Goal: Transaction & Acquisition: Register for event/course

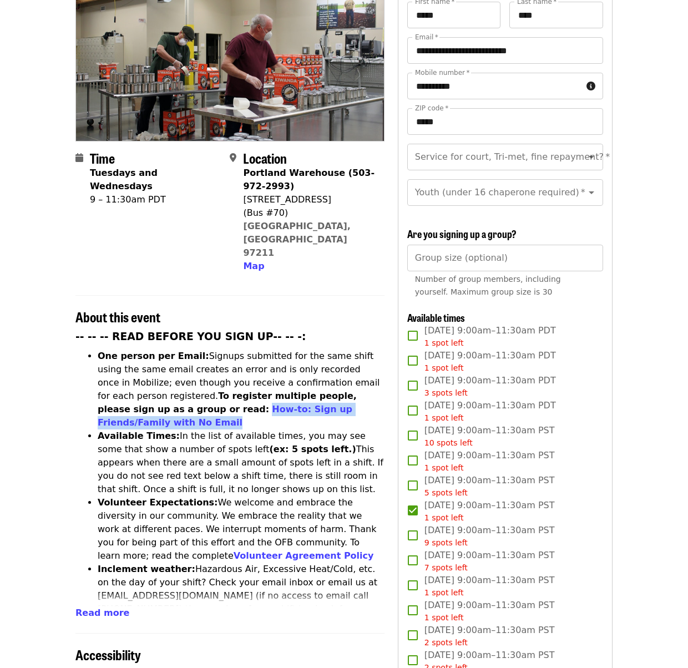
scroll to position [306, 0]
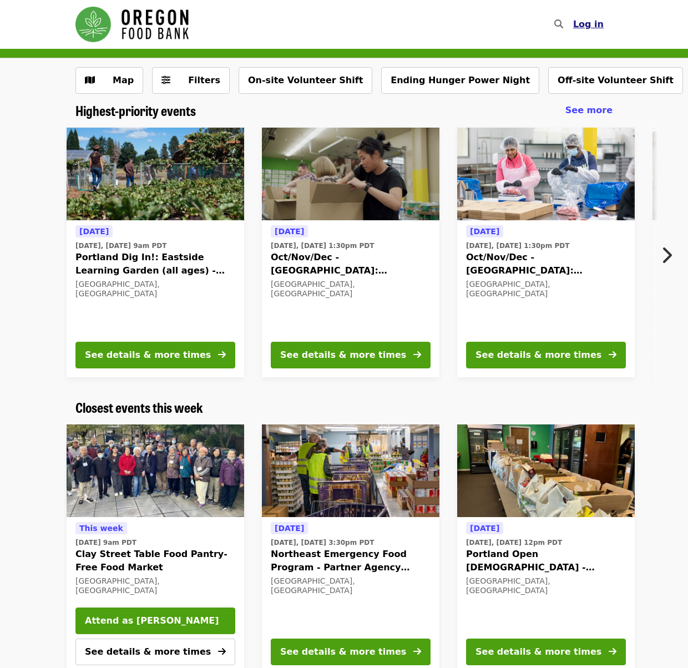
click at [599, 26] on span "Log in" at bounding box center [588, 24] width 31 height 11
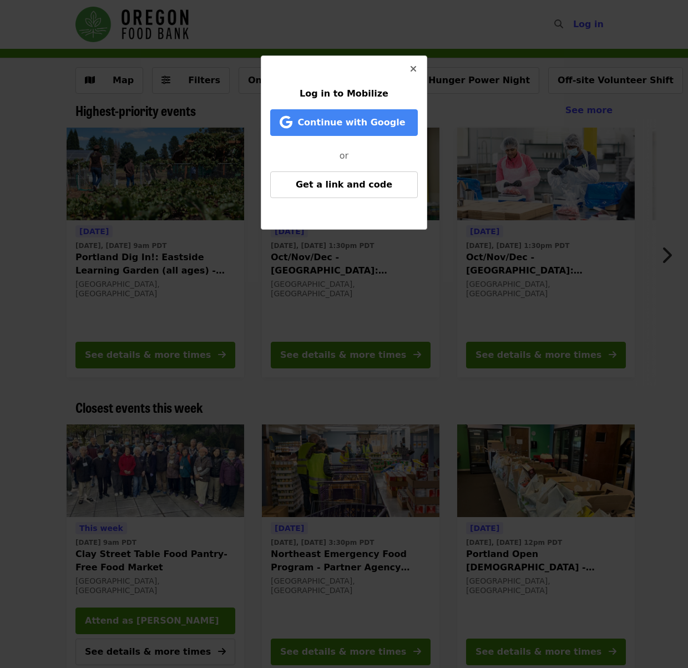
click at [414, 65] on icon "times icon" at bounding box center [413, 69] width 7 height 11
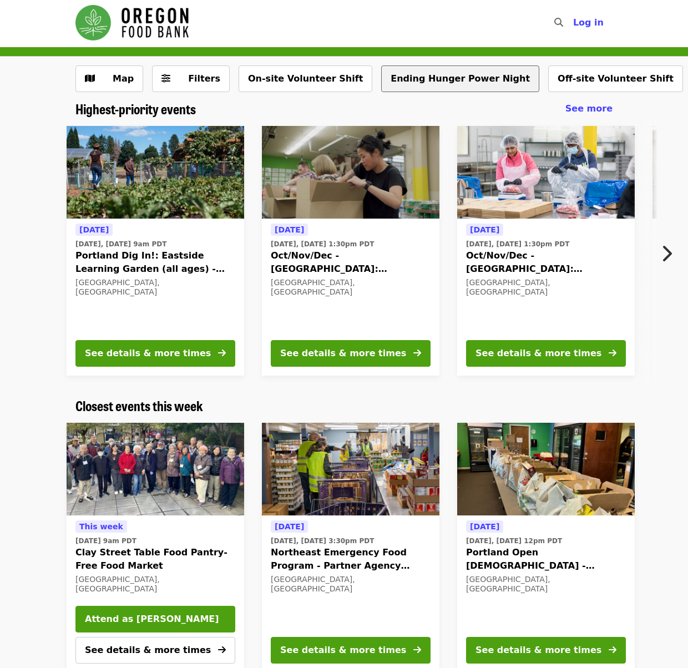
scroll to position [2, 0]
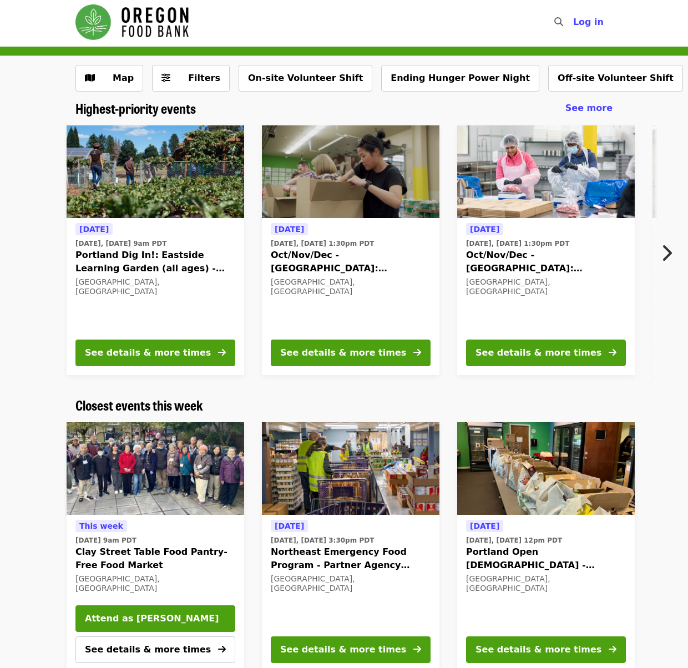
click at [339, 264] on span "Oct/Nov/Dec - Portland: Repack/Sort (age 8+)" at bounding box center [351, 261] width 160 height 27
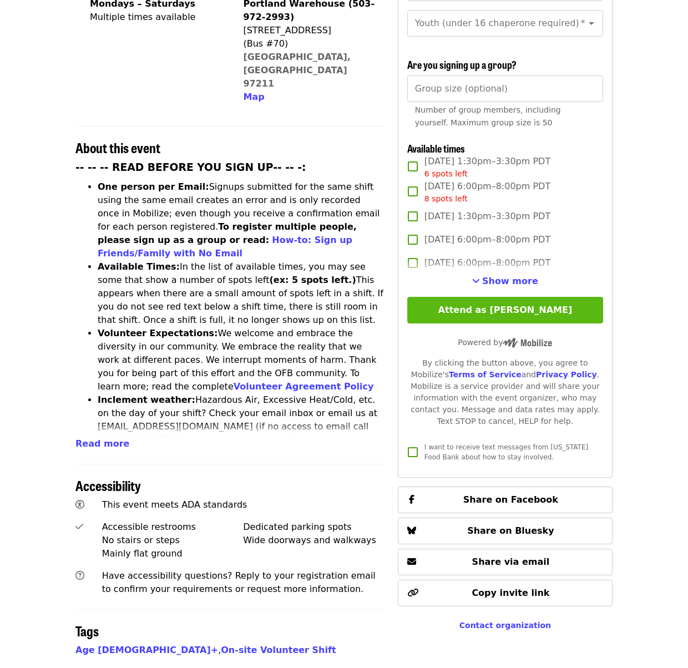
scroll to position [318, 0]
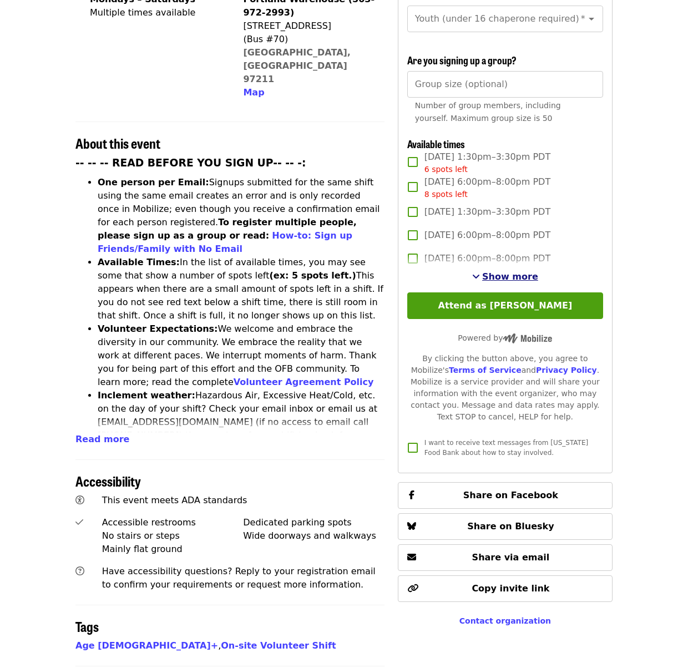
click at [504, 276] on span "Show more" at bounding box center [510, 276] width 56 height 11
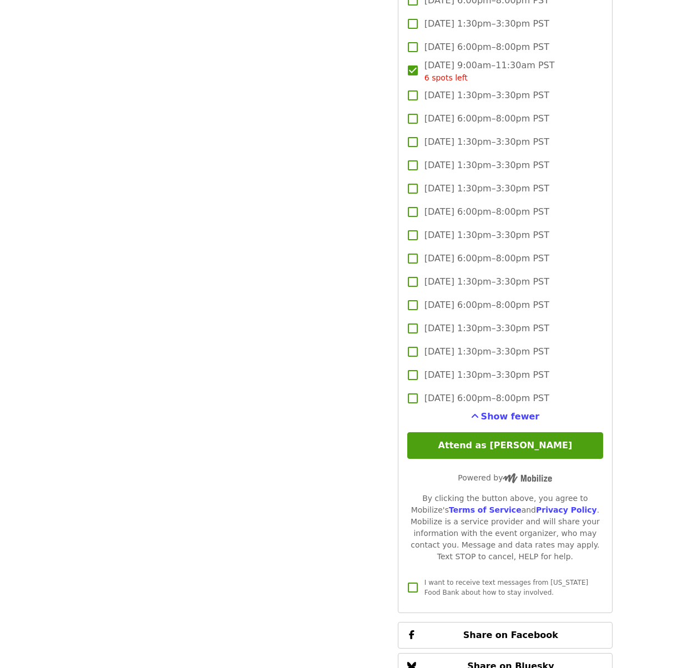
scroll to position [2085, 0]
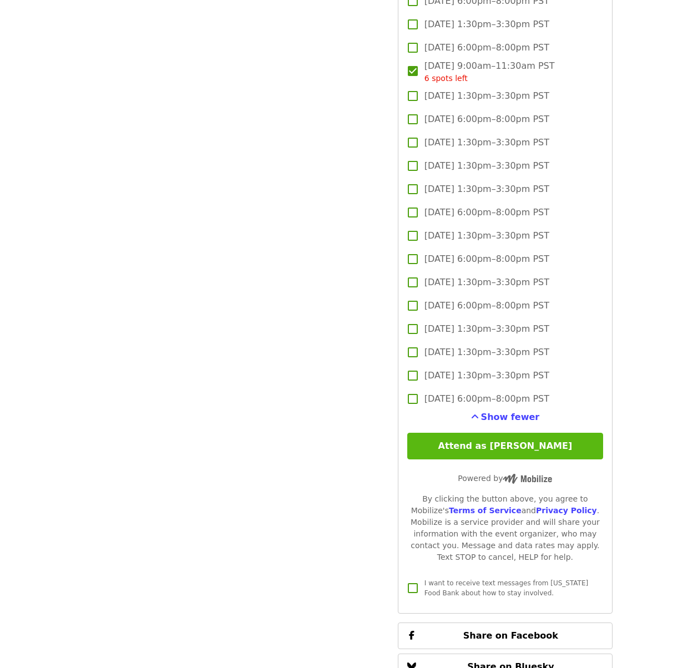
click at [464, 444] on button "Attend as [PERSON_NAME]" at bounding box center [505, 446] width 196 height 27
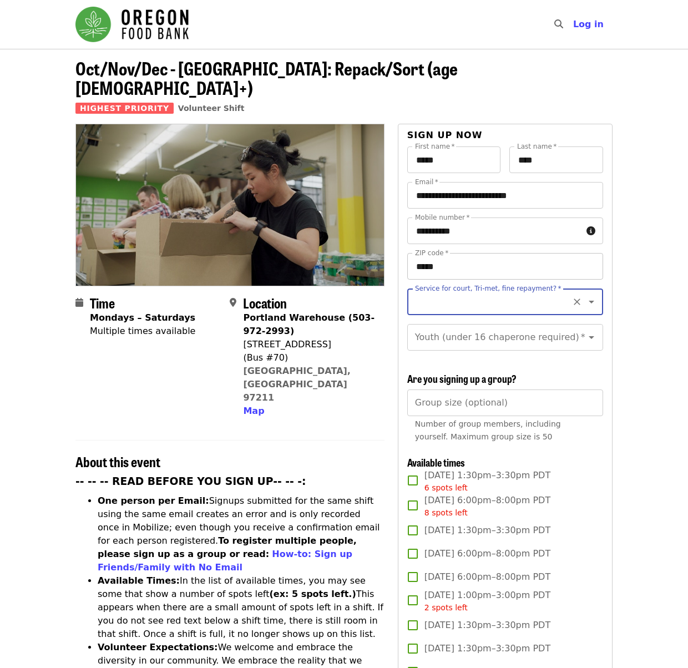
scroll to position [2, 0]
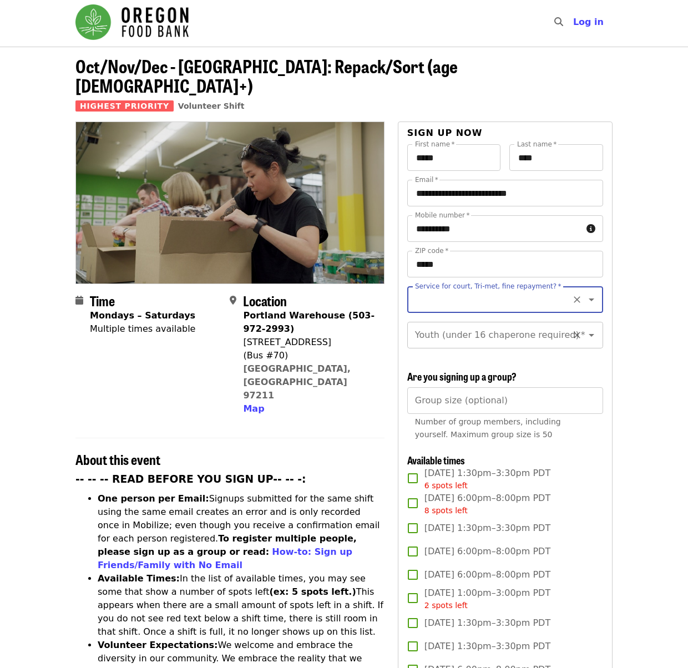
click at [587, 328] on icon "Open" at bounding box center [591, 334] width 13 height 13
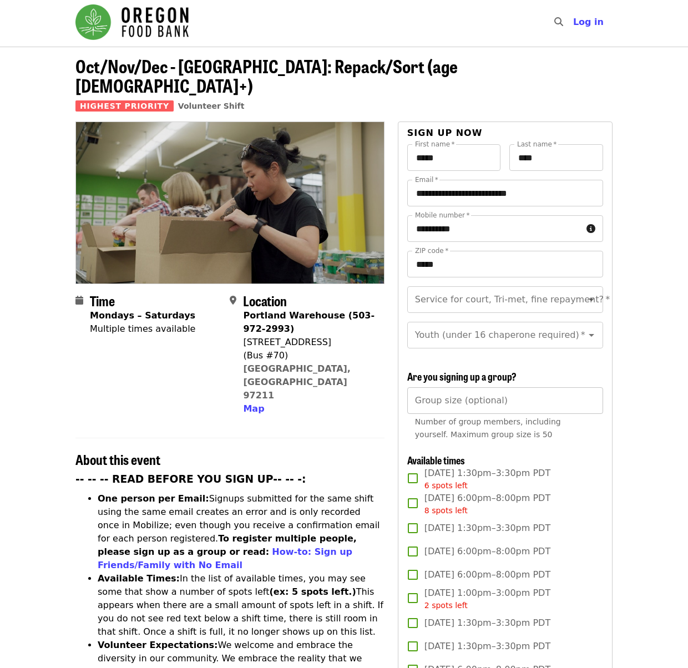
click at [479, 401] on input "Group size (optional)" at bounding box center [505, 400] width 196 height 27
type input "*"
click at [461, 289] on input "Service for court, Tri-met, fine repayment?   *" at bounding box center [491, 299] width 151 height 21
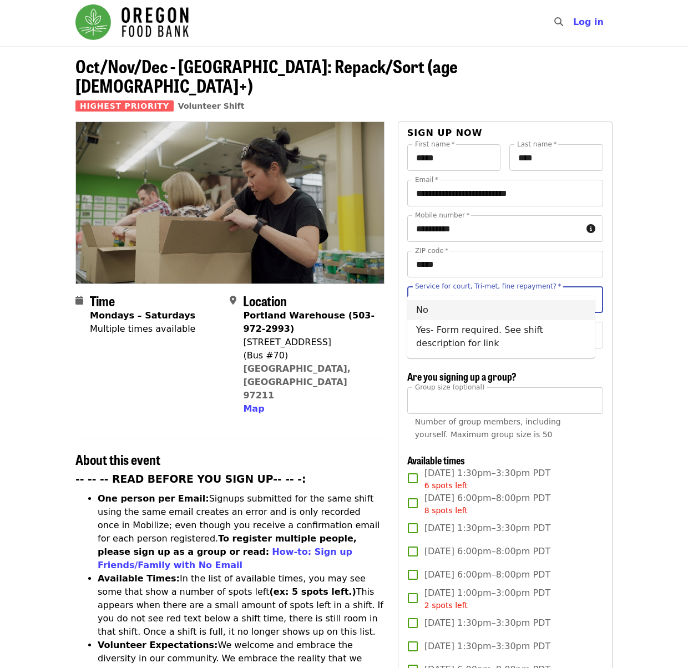
click at [446, 313] on li "No" at bounding box center [500, 310] width 187 height 20
type input "**"
click at [490, 322] on div "Youth (under 16 chaperone required)   * Youth (under 16 chaperone required) *" at bounding box center [505, 335] width 196 height 27
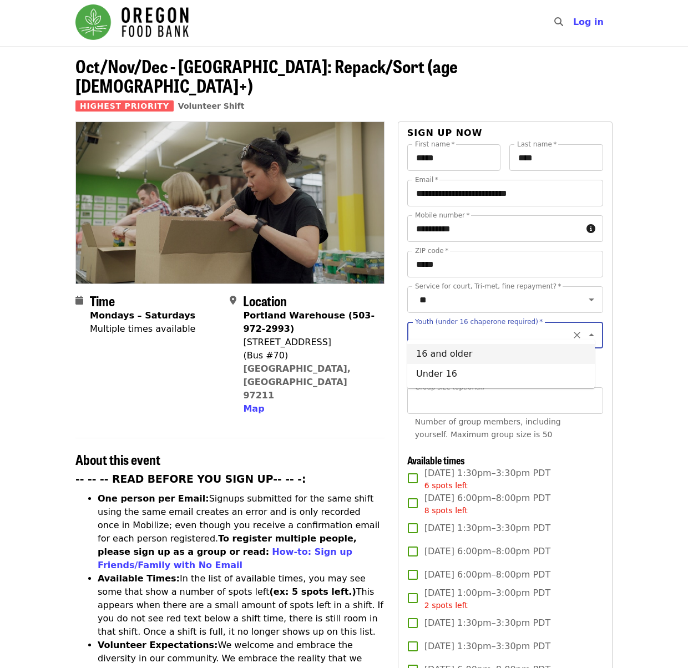
click at [463, 347] on li "16 and older" at bounding box center [500, 354] width 187 height 20
type input "**********"
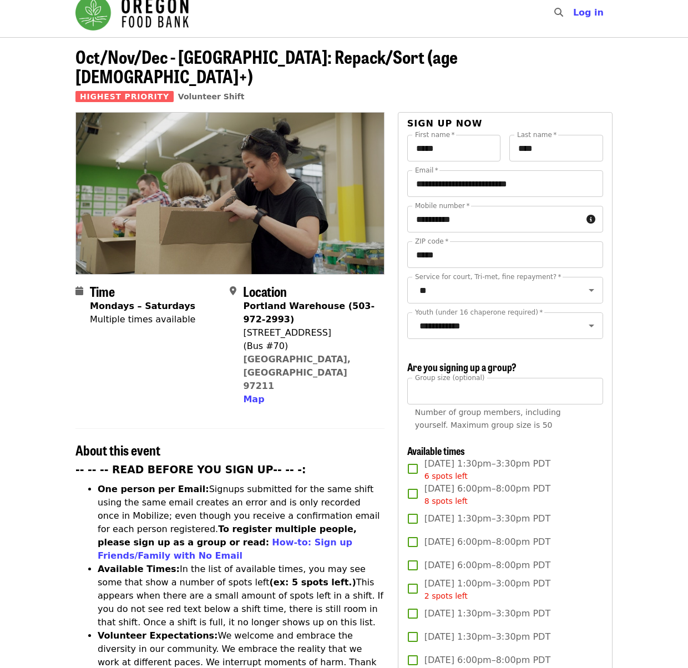
scroll to position [12, 0]
click at [453, 241] on input "*****" at bounding box center [505, 254] width 196 height 27
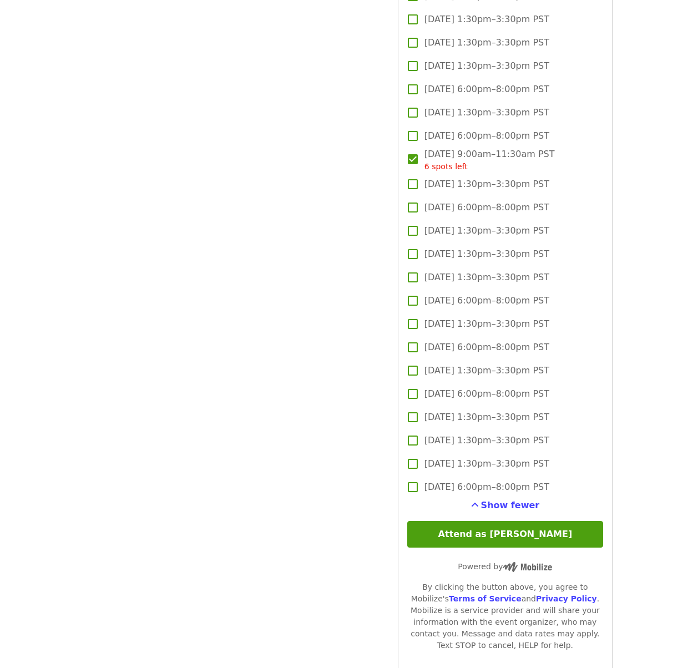
scroll to position [2234, 0]
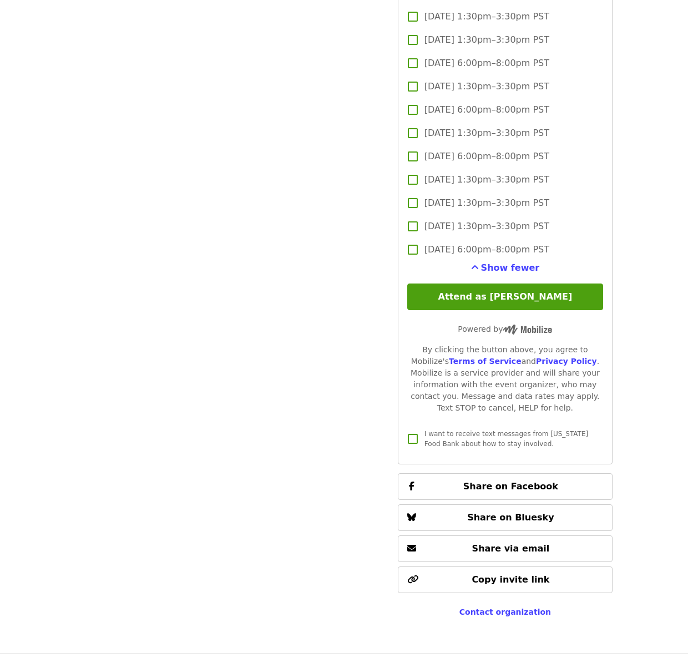
click at [537, 294] on button "Attend as [PERSON_NAME]" at bounding box center [505, 296] width 196 height 27
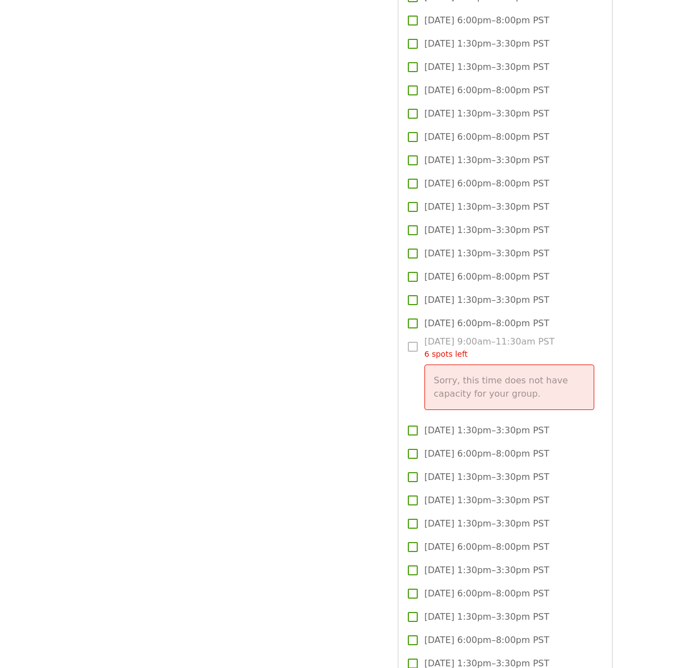
scroll to position [1771, 0]
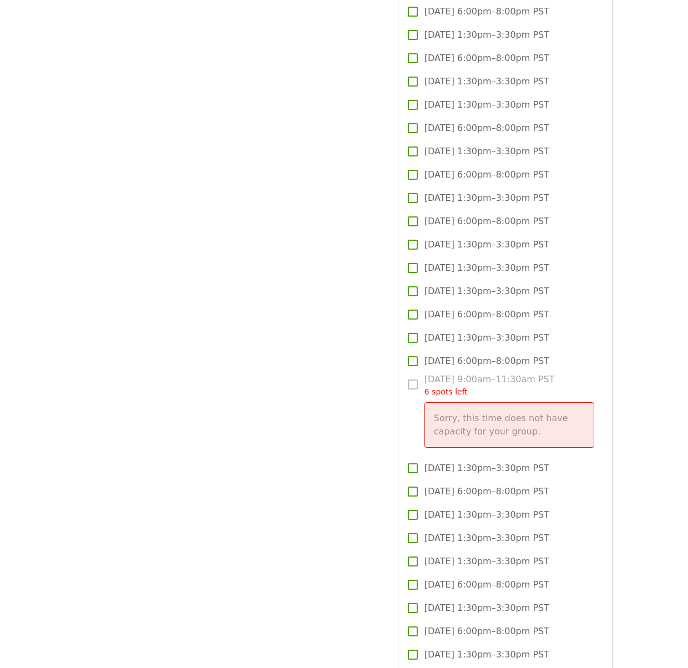
click at [409, 386] on label "Thu, Dec 11, 9:00am–11:30am PST 6 spots left Sorry, this time does not have cap…" at bounding box center [497, 415] width 193 height 84
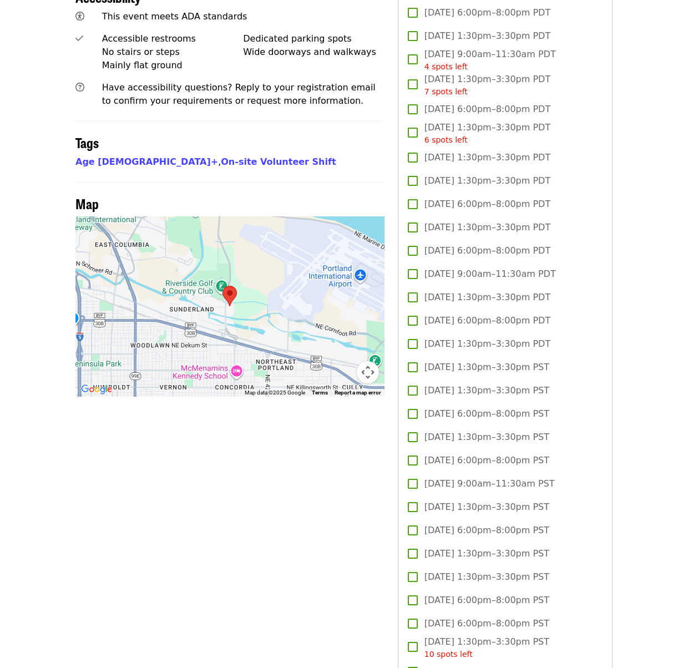
scroll to position [0, 0]
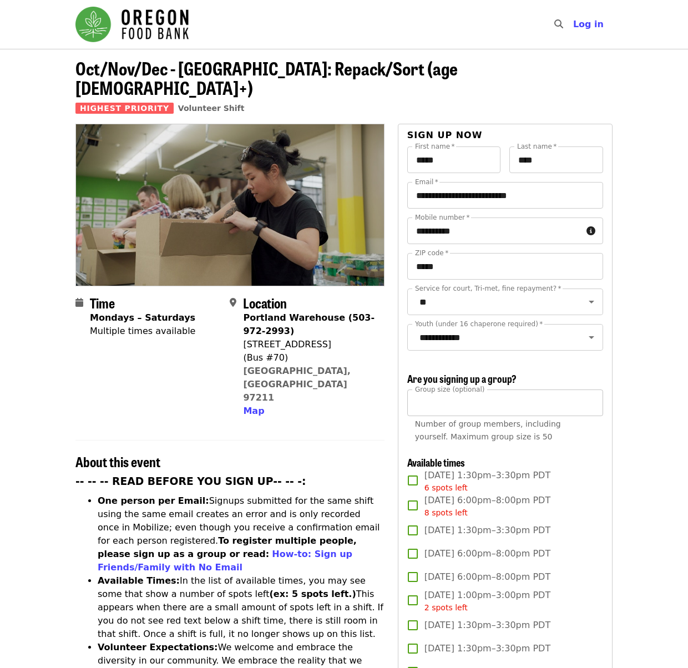
click at [434, 395] on input "*" at bounding box center [505, 402] width 196 height 27
click at [421, 405] on input "*" at bounding box center [505, 402] width 196 height 27
click at [420, 404] on input "*" at bounding box center [505, 402] width 196 height 27
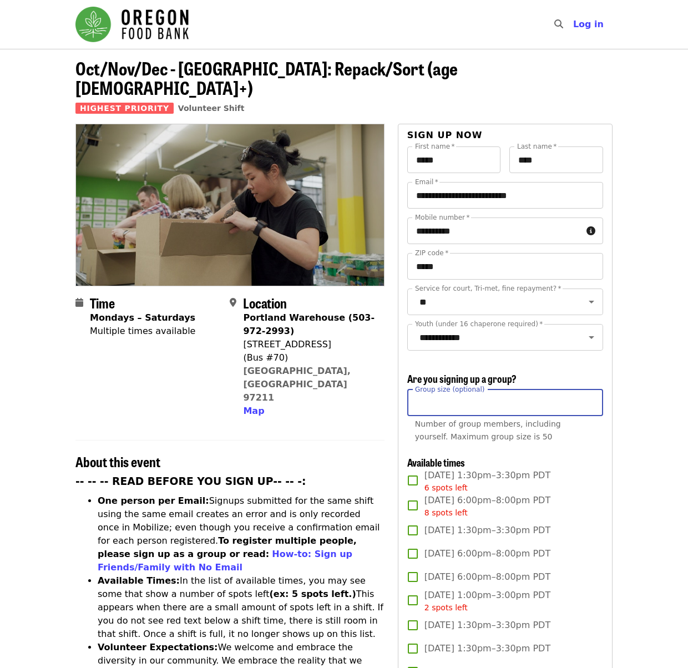
drag, startPoint x: 419, startPoint y: 403, endPoint x: 406, endPoint y: 401, distance: 12.9
type input "*"
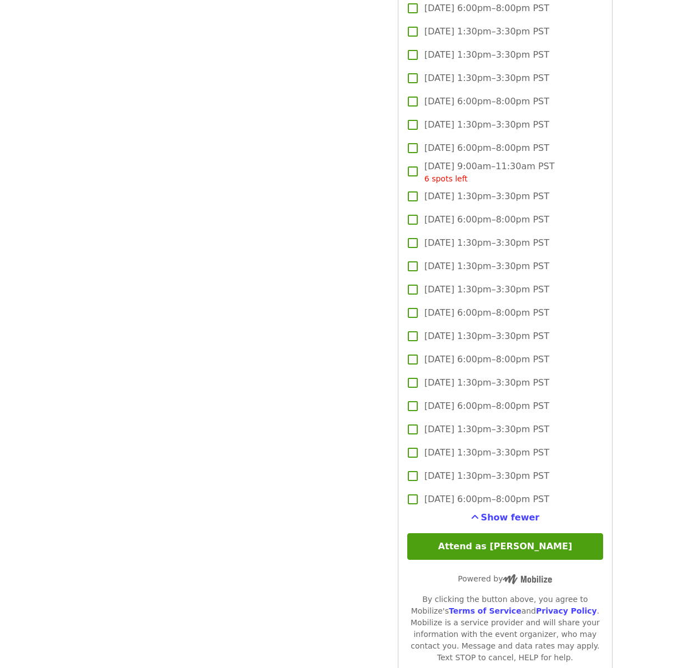
scroll to position [1984, 0]
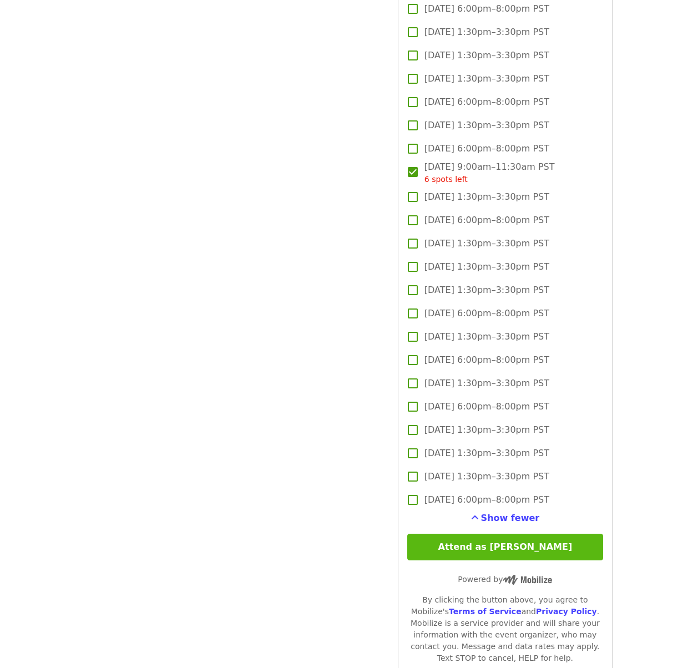
click at [548, 544] on button "Attend as [PERSON_NAME]" at bounding box center [505, 547] width 196 height 27
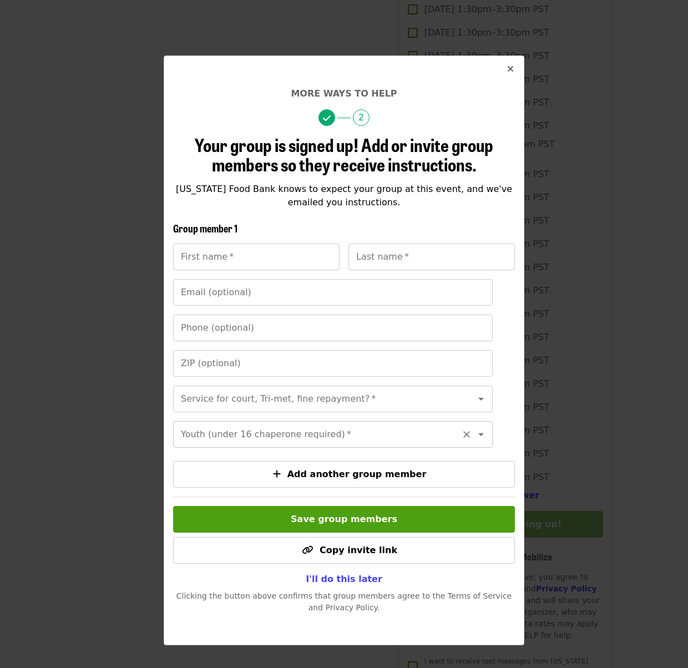
scroll to position [2135, 0]
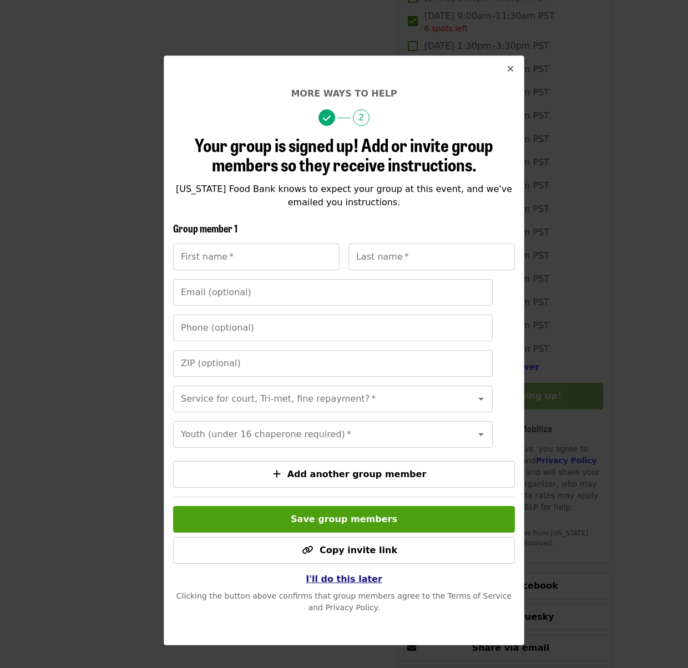
click at [335, 584] on span "I'll do this later" at bounding box center [344, 578] width 77 height 11
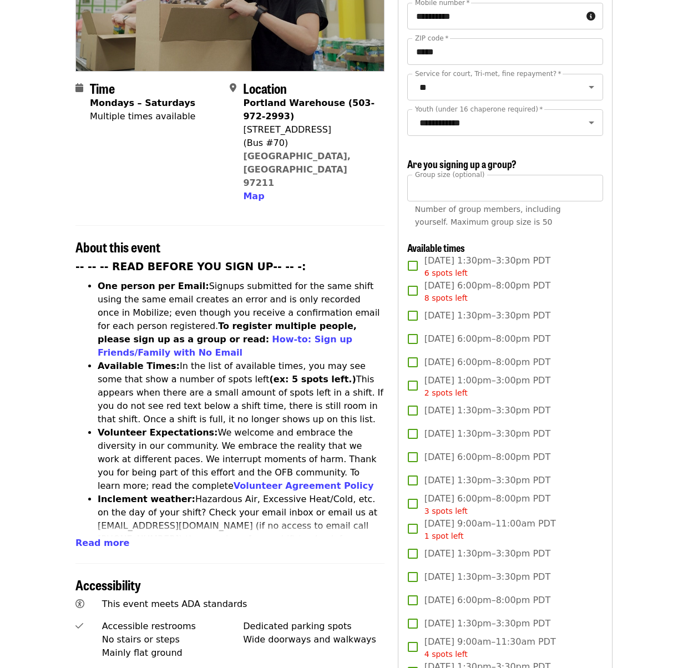
scroll to position [0, 0]
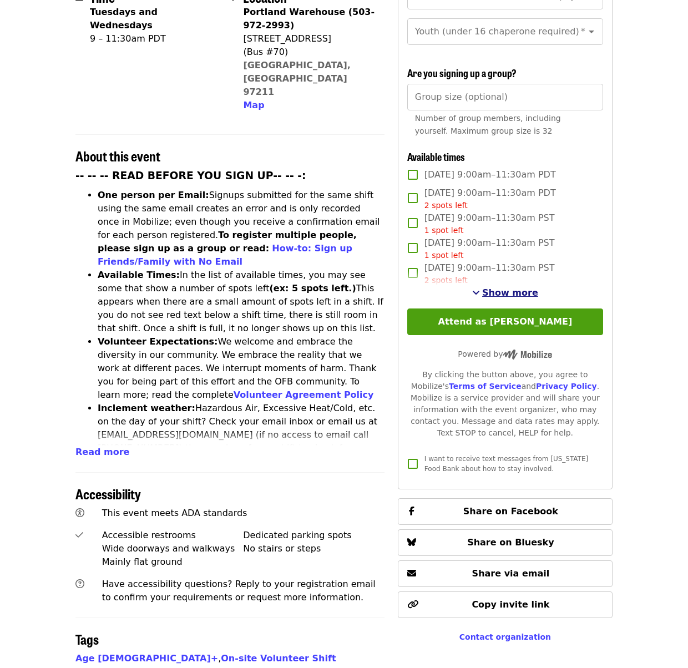
click at [493, 288] on span "Show more" at bounding box center [510, 292] width 56 height 11
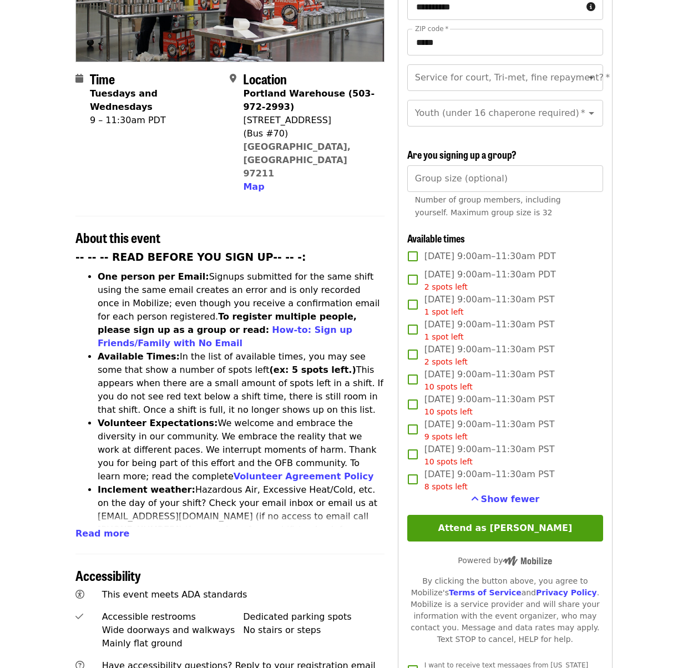
scroll to position [225, 0]
